Goal: Communication & Community: Answer question/provide support

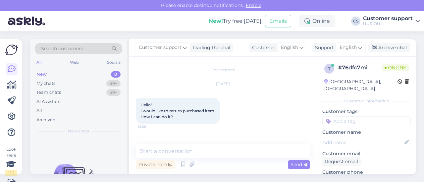
scroll to position [159, 0]
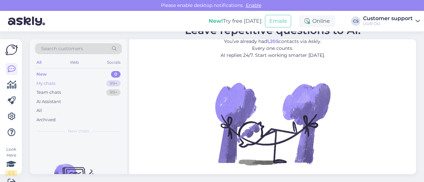
click at [73, 81] on div "My chats 99+" at bounding box center [78, 83] width 87 height 9
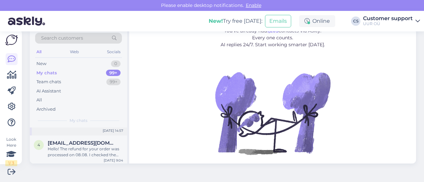
scroll to position [66, 0]
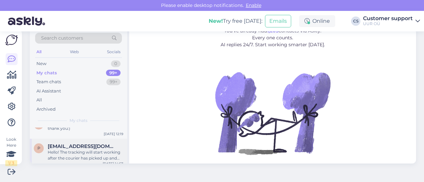
click at [84, 157] on div "Hello! The tracking will start working after the courier has picked up and scan…" at bounding box center [86, 156] width 76 height 12
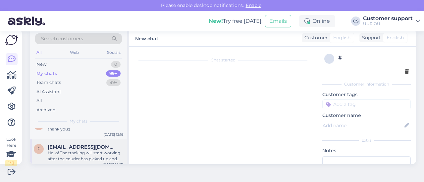
scroll to position [84, 0]
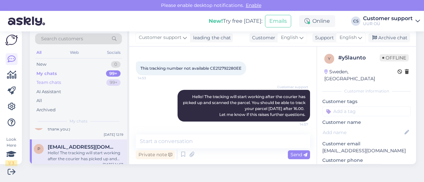
click at [57, 85] on div "Team chats" at bounding box center [48, 82] width 25 height 7
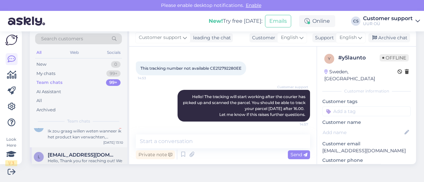
scroll to position [0, 0]
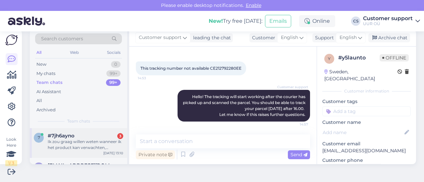
click at [87, 144] on div "Ik zou graag willen weten wanneer ik het product kan verwachten, aangezien het …" at bounding box center [86, 145] width 76 height 12
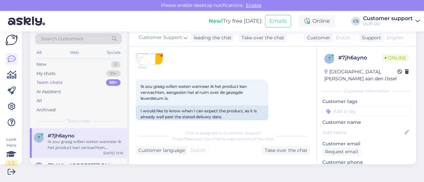
scroll to position [342, 0]
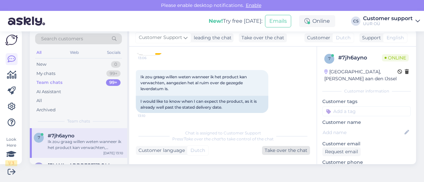
click at [270, 151] on div "Take over the chat" at bounding box center [286, 150] width 48 height 9
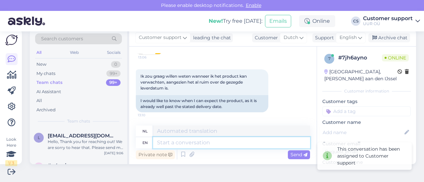
click at [210, 145] on textarea at bounding box center [231, 142] width 157 height 11
type textarea "Hello!"
type textarea "Hallo!"
type textarea "Hello! We a"
type textarea "Hallo! Wij"
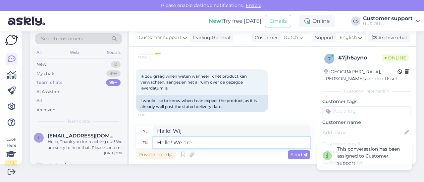
type textarea "Hello! We are s"
type textarea "Hallo! Wij zijn"
type textarea "Hello! We are sorry t"
type textarea "Hallo! Het spijt ons."
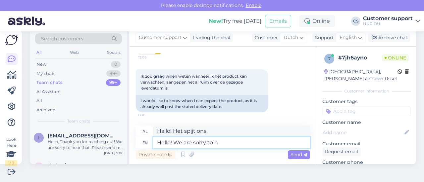
type textarea "Hello! We are sorry to he"
type textarea "Hallo! Het spijt ons om"
type textarea "Hello! We are sorry to hear ab"
type textarea "Hallo! Het spijt ons dit te horen."
type textarea "Hello! We are sorry to hear about the"
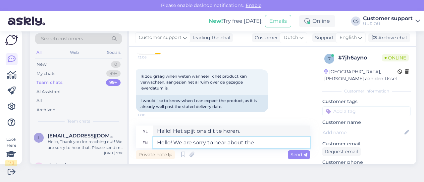
type textarea "Hallo! Het spijt ons te horen van"
type textarea "Hello! We are sorry to hear about the"
type textarea "Hallo! Het spijt ons te horen van de"
type textarea "Hello! We are sorry to hear about the shipment"
type textarea "Hallo! Het spijt ons te horen over de zending"
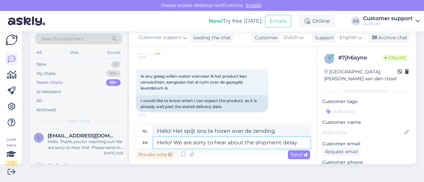
type textarea "Hello! We are sorry to hear about the shipment delay."
type textarea "Hallo! Het spijt ons te horen van de vertraging in de verzending."
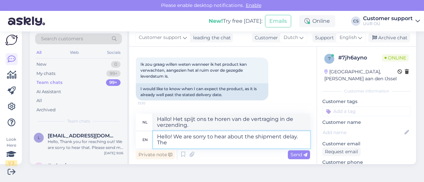
type textarea "Hello! We are sorry to hear about the shipment delay. The s"
type textarea "Hallo! Het spijt ons te horen over de vertraging in de verzending."
type textarea "Hello! We are sorry to hear about the shipment delay. The shipping time"
type textarea "Hallo! Het spijt ons te horen over de vertraging van de verzending. De verzendi…"
type textarea "Hello! We are sorry to hear about the shipment delay. The shipping times a"
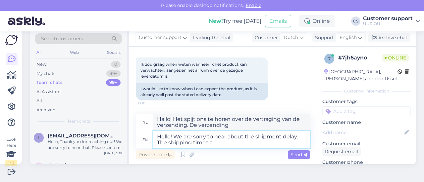
type textarea "Hallo! Het spijt ons te horen over de vertraging in de verzending. De verzendti…"
type textarea "Hello! We are sorry to hear about the shipment delay. The shipping times displa…"
type textarea "Hallo! Het spijt ons te horen over de vertraging van de verzending. De weergege…"
type textarea "Hello! We are sorry to hear about the shipment delay. The shipping times displa…"
type textarea "Hallo! Het spijt ons te horen over de vertraging van de verzending. De weergege…"
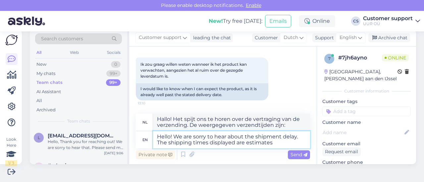
type textarea "Hello! We are sorry to hear about the shipment delay. The shipping times displa…"
type textarea "Hallo! Het spijt ons te horen van de vertraging in de verzending. De weergegeve…"
type textarea "Hello! We are sorry to hear about the shipment delay. The shipping times displa…"
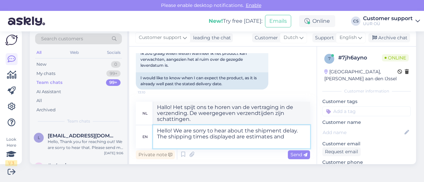
type textarea "Hallo! Het spijt ons te horen over de vertraging van de verzending. De weergege…"
type textarea "Hello! We are sorry to hear about the shipment delay. The shipping times displa…"
type textarea "Hallo! Het spijt ons te horen over de vertraging van de verzending. De weergege…"
type textarea "Hello! We are sorry to hear about the shipment delay. The shipping times displa…"
type textarea "Hallo! Het spijt ons te horen over de vertraging van de verzending. De weergege…"
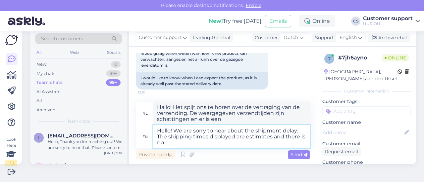
type textarea "Hello! We are sorry to hear about the shipment delay. The shipping times displa…"
type textarea "Hallo! Het spijt ons te horen over de vertraging van de verzending. De weergege…"
type textarea "Hello! We are sorry to hear about the shipment delay. The shipping times displa…"
type textarea "Hallo! Het spijt ons te horen van de vertraging in de verzending. De weergegeve…"
type textarea "Hello! We are sorry to hear about the shipment delay. The shipping times displa…"
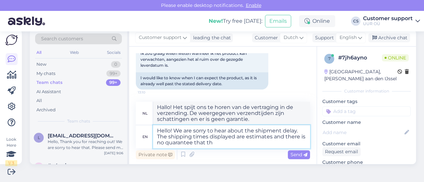
type textarea "Hallo! Het spijt ons te horen over de vertraging in de verzending. De weergegev…"
type textarea "Hello! We are sorry to hear about the shipment delay. The shipping times displa…"
type textarea "Hallo! Het spijt ons te horen over de vertraging in de verzending. De weergegev…"
type textarea "Hello! We are sorry to hear about the shipment delay. The shipping times displa…"
type textarea "Hallo! Het spijt ons te horen over de vertraging in de verzending. De weergegev…"
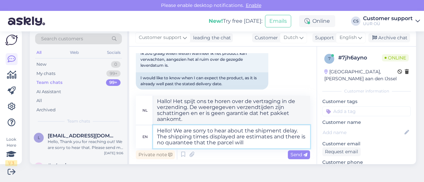
type textarea "Hello! We are sorry to hear about the shipment delay. The shipping times displa…"
type textarea "Hallo! Het spijt ons te horen van de vertraging in de verzending. De weergegeve…"
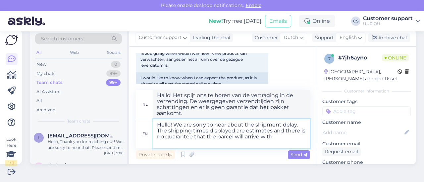
type textarea "Hello! We are sorry to hear about the shipment delay. The shipping times displa…"
type textarea "Hallo! Het spijt ons te horen over de vertraging in de verzending. De weergegev…"
type textarea "Hello! We are sorry to hear about the shipment delay. The shipping times displa…"
type textarea "Hallo! Het spijt ons te horen over de vertraging in de verzending. De weergegev…"
type textarea "Hello! We are sorry to hear about the shipment delay. The shipping times displa…"
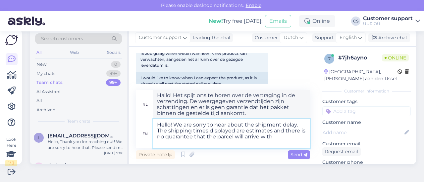
type textarea "Hallo! Het spijt ons te horen over de vertraging in de verzending. De weergegev…"
type textarea "Hello! We are sorry to hear about the shipment delay. The shipping times displa…"
type textarea "Hallo! Het spijt ons te horen over de vertraging in de verzending. De weergegev…"
type textarea "Hello! We are sorry to hear about the shipment delay. The shipping times displa…"
type textarea "Hallo! Het spijt ons te horen over de vertraging in de verzending. De weergegev…"
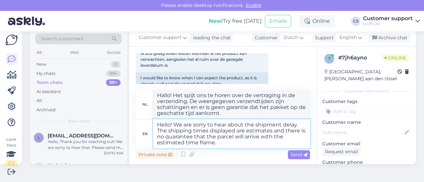
type textarea "Hello! We are sorry to hear about the shipment delay. The shipping times displa…"
type textarea "Hallo! Het spijt ons te horen van de vertraging in de verzending. De weergegeve…"
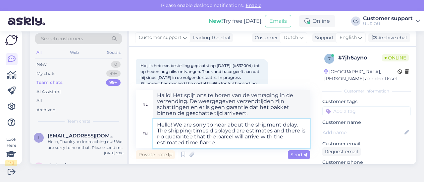
scroll to position [245, 0]
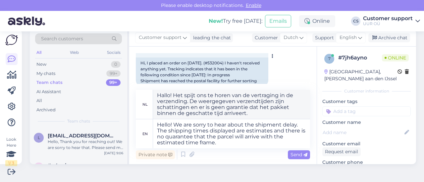
click at [245, 53] on span "Hoi, ik heb een bestelling geplaatst op [DATE]. (#532004) tot op heden nog niks…" at bounding box center [200, 41] width 120 height 23
copy span "532004"
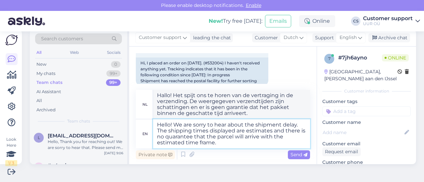
click at [233, 144] on textarea "Hello! We are sorry to hear about the shipment delay. The shipping times displa…" at bounding box center [231, 134] width 157 height 29
type textarea "Hello! We are sorry to hear about the shipment delay. The shipping times displa…"
type textarea "Hallo! Het spijt ons te horen over de vertraging in de verzending. De weergegev…"
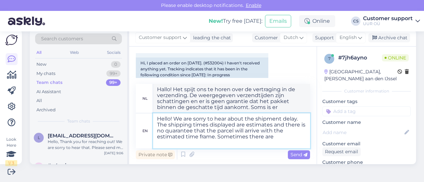
type textarea "Hello! We are sorry to hear about the shipment delay. The shipping times displa…"
type textarea "Hallo! Het spijt ons te horen over de vertraging in de verzending. De weergegev…"
type textarea "Hello! We are sorry to hear about the shipment delay. The shipping times displa…"
type textarea "Hallo! Het spijt ons te horen over de vertraging in de verzending. De weergegev…"
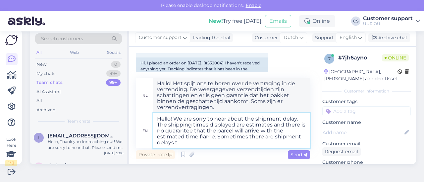
type textarea "Hello! We are sorry to hear about the shipment delay. The shipping times displa…"
type textarea "Hallo! Het spijt ons te horen over de vertraging in de verzending. De weergegev…"
type textarea "Hello! We are sorry to hear about the shipment delay. The shipping times displa…"
type textarea "Hallo! Het spijt ons te horen van de vertraging in de verzending. De weergegeve…"
type textarea "Hello! We are sorry to hear about the shipment delay. The shipping times displa…"
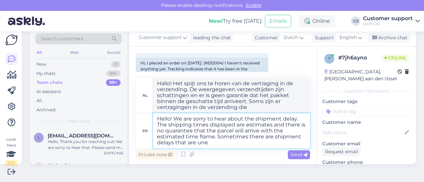
type textarea "Hallo! Het spijt ons te horen over de vertraging in de verzending. De weergegev…"
type textarea "Hello! We are sorry to hear about the shipment delay. The shipping times displa…"
type textarea "Hallo! Het spijt ons te horen van de vertraging in de verzending. De weergegeve…"
type textarea "Hello! We are sorry to hear about the shipment delay. The shipping times displa…"
type textarea "Hallo! Het spijt ons te horen over de vertraging in de verzending. De weergegev…"
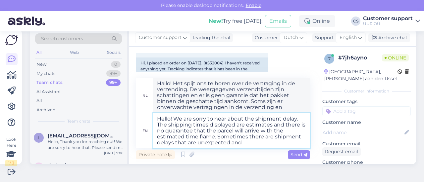
type textarea "Hello! We are sorry to hear about the shipment delay. The shipping times displa…"
type textarea "Hallo! Het spijt ons te horen over de vertraging in de verzending. De weergegev…"
type textarea "Hello! We are sorry to hear about the shipment delay. The shipping times displa…"
type textarea "Hallo! Het spijt ons te horen van de vertraging in de verzending. De weergegeve…"
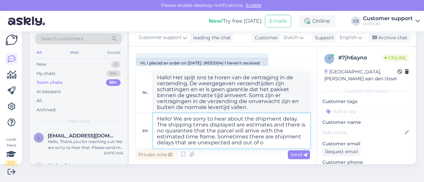
type textarea "Hello! We are sorry to hear about the shipment delay. The shipping times displa…"
type textarea "Hallo! Het spijt ons te horen over de vertraging in de verzending. De weergegev…"
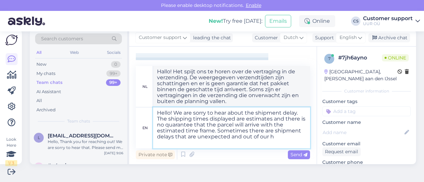
type textarea "Hello! We are sorry to hear about the shipment delay. The shipping times displa…"
type textarea "Hallo! Het spijt ons te horen over de vertraging in de verzending. De weergegev…"
type textarea "Hello! We are sorry to hear about the shipment delay. The shipping times displa…"
type textarea "Hallo! Het spijt ons te horen van de vertraging in de verzending. De weergegeve…"
type textarea "Hello! We are sorry to hear about the shipment delay. The shipping times displa…"
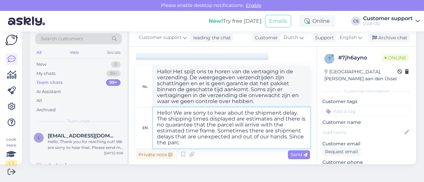
type textarea "Hallo! Het spijt ons te horen over de vertraging in de verzending. De weergegev…"
type textarea "Hello! We are sorry to hear about the shipment delay. The shipping times displa…"
type textarea "Hallo! Het spijt ons te horen over de vertraging in de verzending. De weergegev…"
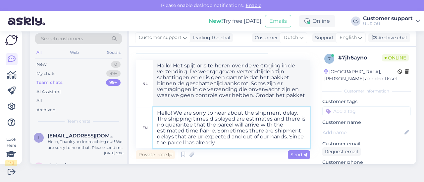
type textarea "Hello! We are sorry to hear about the shipment delay. The shipping times displa…"
type textarea "Hallo! Het spijt ons te horen van de vertraging in de verzending. De weergegeve…"
type textarea "Hello! We are sorry to hear about the shipment delay. The shipping times displa…"
type textarea "Hallo! Het spijt ons te horen over de vertraging in de verzending. De weergegev…"
type textarea "Hello! We are sorry to hear about the shipment delay. The shipping times displa…"
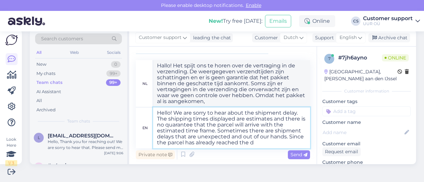
type textarea "Hallo! Het spijt ons te horen over de vertraging in de verzending. De weergegev…"
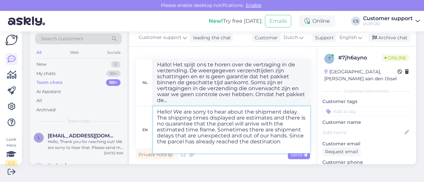
type textarea "Hello! We are sorry to hear about the shipment delay. The shipping times displa…"
type textarea "Hallo! Het spijt ons te horen van de vertraging in de verzending. De weergegeve…"
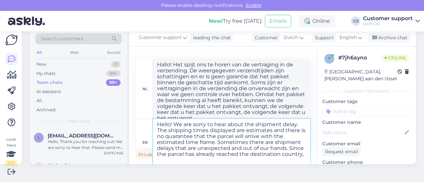
type textarea "Hello! We are sorry to hear about the shipment delay. The shipping times displa…"
type textarea "Hallo! Het spijt ons te horen van de vertraging in de verzending. De weergegeve…"
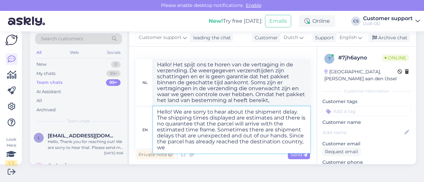
type textarea "Hello! We are sorry to hear about the shipment delay. The shipping times displa…"
type textarea "Hallo! Het spijt ons te horen over de vertraging in de verzending. De weergegev…"
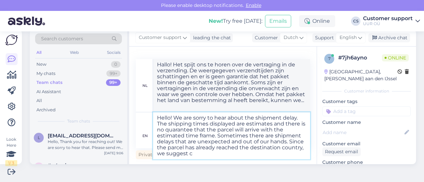
type textarea "Hello! We are sorry to hear about the shipment delay. The shipping times displa…"
type textarea "Hallo! Het spijt ons te horen van de vertraging in de verzending. De weergegeve…"
type textarea "Hello! We are sorry to hear about the shipment delay. The shipping times displa…"
type textarea "Hallo! Het spijt ons te horen van de vertraging in de verzending. De weergegeve…"
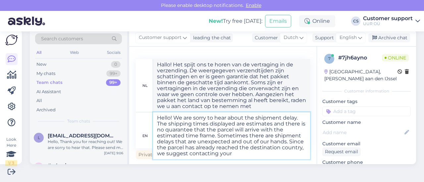
type textarea "Hello! We are sorry to hear about the shipment delay. The shipping times displa…"
type textarea "Hallo! Het spijt ons te horen over de vertraging in de verzending. De weergegev…"
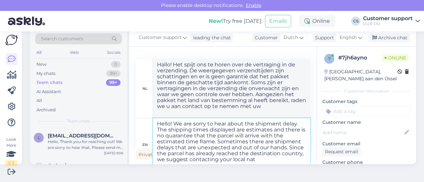
type textarea "Hello! We are sorry to hear about the shipment delay. The shipping times displa…"
type textarea "Hallo! Het spijt ons te horen van de vertraging in de verzending. De weergegeve…"
type textarea "Hello! We are sorry to hear about the shipment delay. The shipping times displa…"
type textarea "Hallo! Het spijt ons te horen van de vertraging in de verzending. De weergegeve…"
type textarea "Hello! We are sorry to hear about the shipment delay. The shipping times displa…"
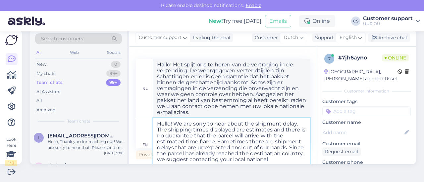
type textarea "Hallo! Het spijt ons te horen van de vertraging in de verzending. De weergegeve…"
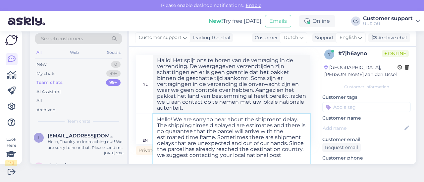
type textarea "Hello! We are sorry to hear about the shipment delay. The shipping times displa…"
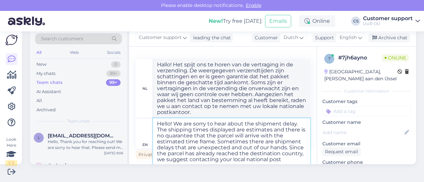
type textarea "Hallo! Het spijt ons te horen van de vertraging in de verzending. De weergegeve…"
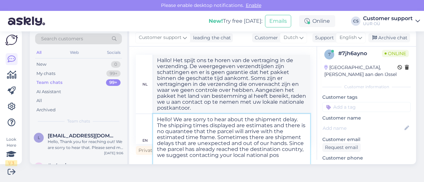
type textarea "Hello! We are sorry to hear about the shipment delay. The shipping times displa…"
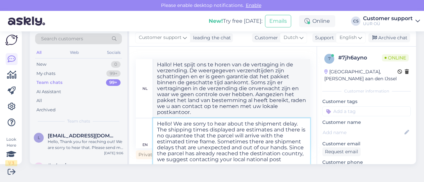
type textarea "Hallo! Het spijt ons te horen van de vertraging in de verzending. De weergegeve…"
type textarea "Hello! We are sorry to hear about the shipment delay. The shipping times displa…"
type textarea "Hallo! Het spijt ons te horen van de vertraging in de verzending. De weergegeve…"
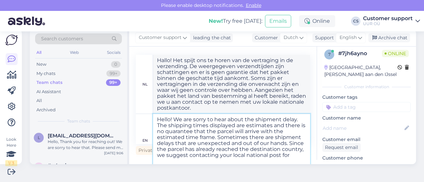
type textarea "Hello! We are sorry to hear about the shipment delay. The shipping times displa…"
type textarea "Hallo! Het spijt ons te horen over de vertraging in de verzending. De weergegev…"
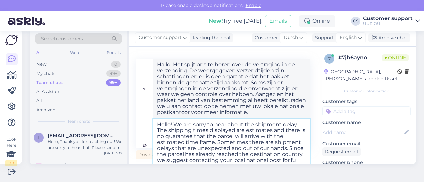
scroll to position [5, 0]
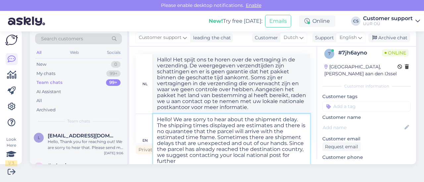
type textarea "Hello! We are sorry to hear about the shipment delay. The shipping times displa…"
type textarea "Hallo! Het spijt ons te horen van de vertraging in de verzending. De weergegeve…"
type textarea "Hello! We are sorry to hear about the shipment delay. The shipping times displa…"
type textarea "Hallo! Het spijt ons te horen van de vertraging in de verzending. De weergegeve…"
type textarea "Hello! We are sorry to hear about the shipment delay. The shipping times displa…"
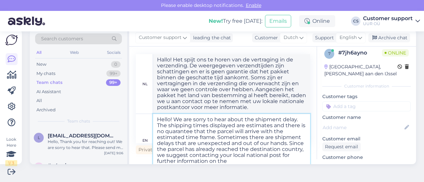
type textarea "Hallo! Het spijt ons te horen van de vertraging in de verzending. De weergegeve…"
type textarea "Hello! We are sorry to hear about the shipment delay. The shipping times displa…"
type textarea "Hallo! Het spijt ons te horen van de vertraging in de verzending. De weergegeve…"
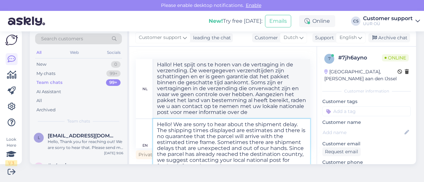
scroll to position [5, 0]
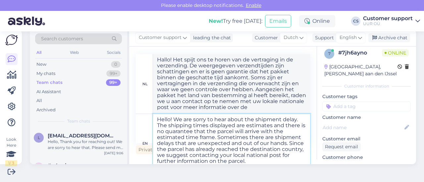
type textarea "Hello! We are sorry to hear about the shipment delay. The shipping times displa…"
type textarea "Hallo! Het spijt ons te horen van de vertraging in de verzending. De weergegeve…"
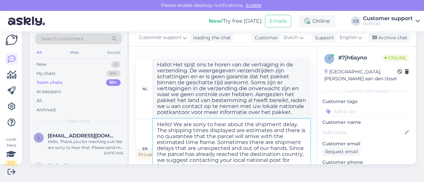
scroll to position [14, 0]
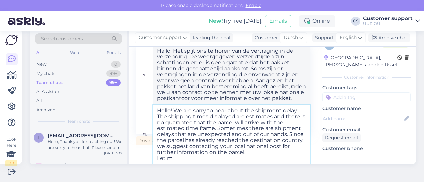
type textarea "Hello! We are sorry to hear about the shipment delay. The shipping times displa…"
type textarea "Hallo! Het spijt ons te horen van de vertraging in de verzending. De weergegeve…"
type textarea "Hello! We are sorry to hear about the shipment delay. The shipping times displa…"
type textarea "Hallo! Het spijt ons te horen van de vertraging in de verzending. De weergegeve…"
type textarea "Hello! We are sorry to hear about the shipment delay. The shipping times displa…"
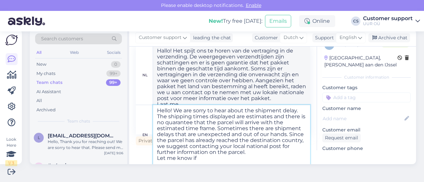
type textarea "Hallo! Het spijt ons te horen van de vertraging in de verzending. De weergegeve…"
type textarea "Hello! We are sorry to hear about the shipment delay. The shipping times displa…"
type textarea "Hallo! Het spijt ons te horen van de vertraging in de verzending. De weergegeve…"
type textarea "Hello! We are sorry to hear about the shipment delay. The shipping times displa…"
type textarea "Hallo! Het spijt ons te horen van de vertraging in de verzending. De weergegeve…"
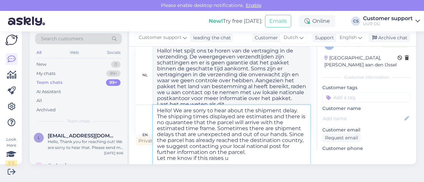
type textarea "Hello! We are sorry to hear about the shipment delay. The shipping times displa…"
type textarea "Hallo! Het spijt ons te horen van de vertraging in de verzending. De weergegeve…"
type textarea "Hello! We are sorry to hear about the shipment delay. The shipping times displa…"
type textarea "Hallo! Het spijt ons te horen van de vertraging in de verzending. De weergegeve…"
click at [199, 155] on textarea "Hello! We are sorry to hear about the shipment delay. The shipping times displa…" at bounding box center [231, 135] width 157 height 60
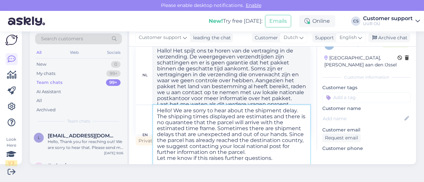
scroll to position [8, 0]
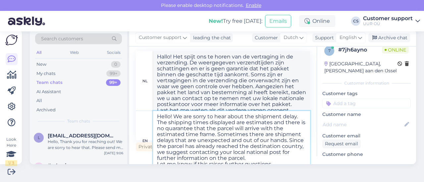
type textarea "Hello! We are sorry to hear about the shipment delay. The shipping times displa…"
type textarea "Hallo! Het spijt ons te horen van de vertraging in de verzending. De weergegeve…"
type textarea "Hello! We are sorry to hear about the shipment delay. The shipping times displa…"
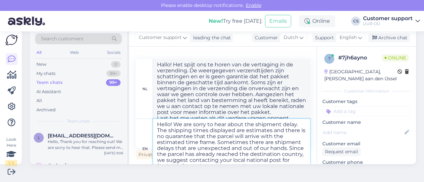
type textarea "Hallo! Het spijt ons te horen van de vertraging in de verzending. De weergegeve…"
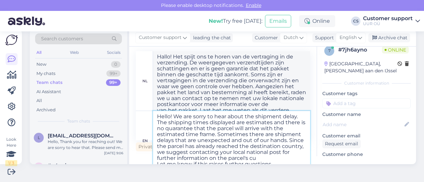
type textarea "Hello! We are sorry to hear about the shipment delay. The shipping times displa…"
type textarea "Hallo! Het spijt ons te horen van de vertraging in de verzending. De weergegeve…"
type textarea "Hello! We are sorry to hear about the shipment delay. The shipping times displa…"
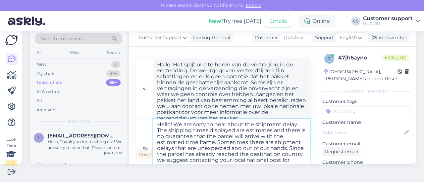
type textarea "Hallo! Het spijt ons te horen van de vertraging in de verzending. De weergegeve…"
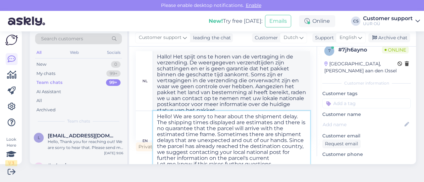
type textarea "Hello! We are sorry to hear about the shipment delay. The shipping times displa…"
type textarea "Hallo! Het spijt ons te horen van de vertraging in de verzending. De weergegeve…"
type textarea "Hello! We are sorry to hear about the shipment delay. The shipping times displa…"
type textarea "Hallo! Het spijt ons te horen van de vertraging in de verzending. De weergegeve…"
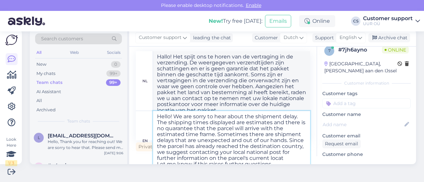
scroll to position [8, 0]
type textarea "Hello! We are sorry to hear about the shipment delay. The shipping times displa…"
type textarea "Hallo! Het spijt ons te horen van de vertraging in de verzending. De weergegeve…"
type textarea "Hello! We are sorry to hear about the shipment delay. The shipping times displa…"
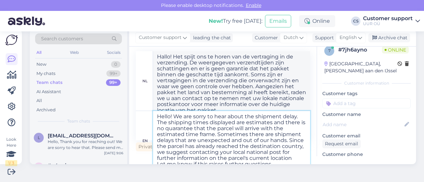
type textarea "Hallo! Het spijt ons te horen van de vertraging in de verzending. De weergegeve…"
type textarea "Hello! We are sorry to hear about the shipment delay. The shipping times displa…"
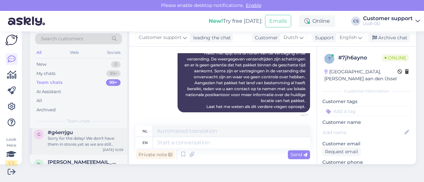
click at [82, 144] on div "Sorry for the delay! We don't have them in stores yet as we are still selling s…" at bounding box center [86, 142] width 76 height 12
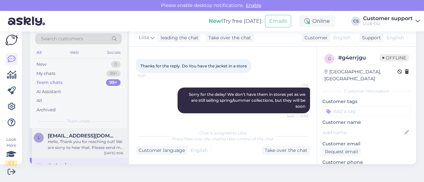
click at [74, 146] on div "Hello, Thank you for reaching out! We are sorry to hear that. Please send me yo…" at bounding box center [86, 145] width 76 height 12
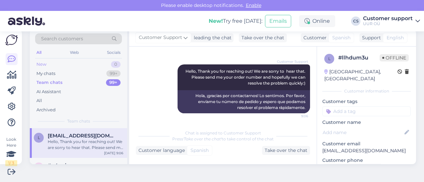
click at [58, 65] on div "New 0" at bounding box center [78, 64] width 87 height 9
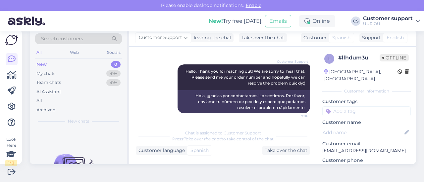
click at [30, 20] on img at bounding box center [26, 21] width 37 height 21
